Goal: Task Accomplishment & Management: Use online tool/utility

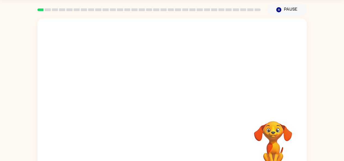
scroll to position [30, 0]
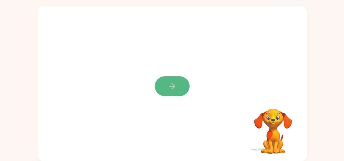
click at [165, 78] on button "button" at bounding box center [172, 86] width 35 height 20
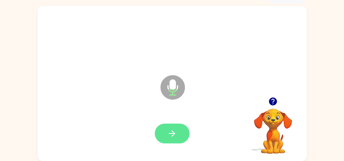
click at [169, 128] on button "button" at bounding box center [172, 134] width 35 height 20
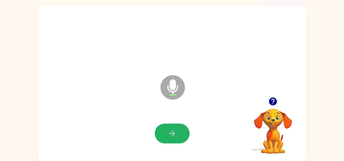
click at [169, 128] on button "button" at bounding box center [172, 134] width 35 height 20
click at [169, 132] on icon "button" at bounding box center [172, 134] width 10 height 10
click at [159, 127] on button "button" at bounding box center [172, 134] width 35 height 20
click at [174, 132] on icon "button" at bounding box center [172, 134] width 10 height 10
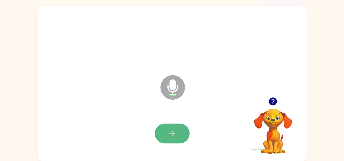
click at [168, 130] on icon "button" at bounding box center [172, 134] width 10 height 10
click at [166, 132] on button "button" at bounding box center [172, 134] width 35 height 20
click at [169, 132] on icon "button" at bounding box center [172, 134] width 10 height 10
click at [169, 130] on icon "button" at bounding box center [172, 134] width 10 height 10
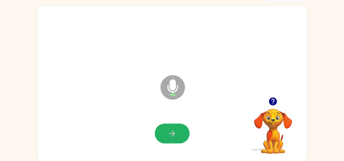
click at [169, 130] on icon "button" at bounding box center [172, 134] width 10 height 10
click at [174, 140] on button "button" at bounding box center [172, 134] width 35 height 20
click at [171, 131] on icon "button" at bounding box center [172, 134] width 10 height 10
click at [170, 129] on button "button" at bounding box center [172, 134] width 35 height 20
click at [170, 132] on icon "button" at bounding box center [172, 134] width 10 height 10
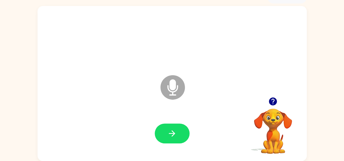
click at [170, 132] on icon "button" at bounding box center [172, 134] width 10 height 10
click at [171, 129] on icon "button" at bounding box center [172, 134] width 10 height 10
click at [170, 131] on icon "button" at bounding box center [172, 134] width 10 height 10
click at [172, 132] on icon "button" at bounding box center [172, 133] width 6 height 6
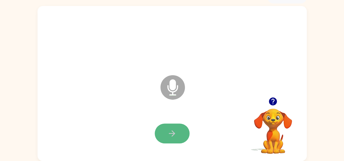
click at [169, 131] on icon "button" at bounding box center [172, 134] width 10 height 10
click at [169, 136] on icon "button" at bounding box center [172, 134] width 10 height 10
click at [171, 129] on icon "button" at bounding box center [172, 134] width 10 height 10
click at [171, 132] on icon "button" at bounding box center [172, 134] width 10 height 10
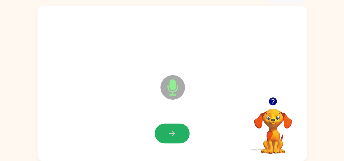
click at [171, 132] on icon "button" at bounding box center [172, 134] width 10 height 10
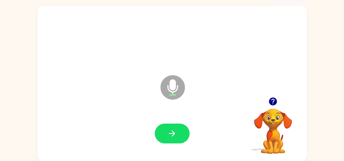
click at [173, 135] on icon "button" at bounding box center [172, 133] width 6 height 6
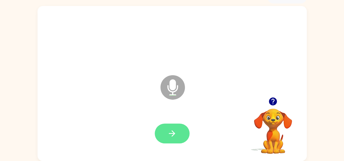
click at [172, 135] on icon "button" at bounding box center [172, 134] width 10 height 10
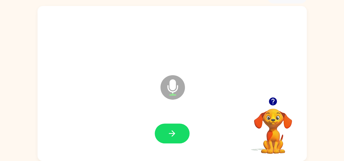
click at [172, 135] on icon "button" at bounding box center [172, 134] width 10 height 10
click at [165, 130] on button "button" at bounding box center [172, 134] width 35 height 20
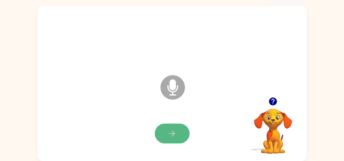
click at [174, 137] on icon "button" at bounding box center [172, 134] width 10 height 10
click at [169, 137] on icon "button" at bounding box center [172, 134] width 10 height 10
click at [165, 137] on button "button" at bounding box center [172, 134] width 35 height 20
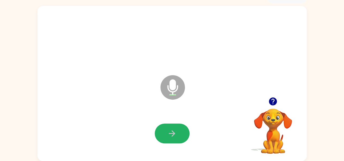
click at [165, 137] on button "button" at bounding box center [172, 134] width 35 height 20
click at [170, 129] on icon "button" at bounding box center [172, 134] width 10 height 10
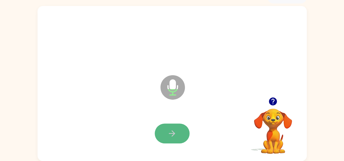
click at [172, 127] on button "button" at bounding box center [172, 134] width 35 height 20
click at [174, 133] on icon "button" at bounding box center [172, 133] width 6 height 6
click at [170, 128] on button "button" at bounding box center [172, 134] width 35 height 20
click at [171, 134] on icon "button" at bounding box center [172, 134] width 10 height 10
click at [166, 127] on button "button" at bounding box center [172, 134] width 35 height 20
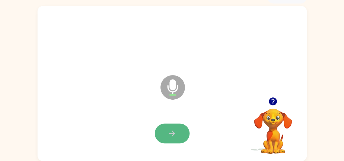
click at [166, 127] on button "button" at bounding box center [172, 134] width 35 height 20
click at [170, 135] on icon "button" at bounding box center [172, 134] width 10 height 10
click at [165, 132] on button "button" at bounding box center [172, 134] width 35 height 20
click at [171, 128] on button "button" at bounding box center [172, 134] width 35 height 20
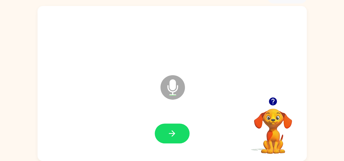
click at [169, 130] on icon "button" at bounding box center [172, 134] width 10 height 10
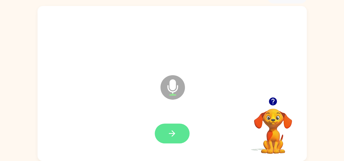
click at [172, 130] on icon "button" at bounding box center [172, 134] width 10 height 10
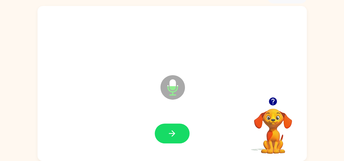
click at [172, 130] on icon "button" at bounding box center [172, 134] width 10 height 10
click at [170, 133] on icon "button" at bounding box center [172, 133] width 6 height 6
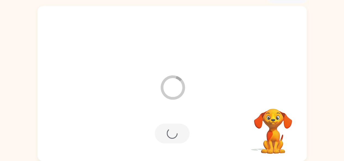
scroll to position [20, 0]
